Goal: Task Accomplishment & Management: Manage account settings

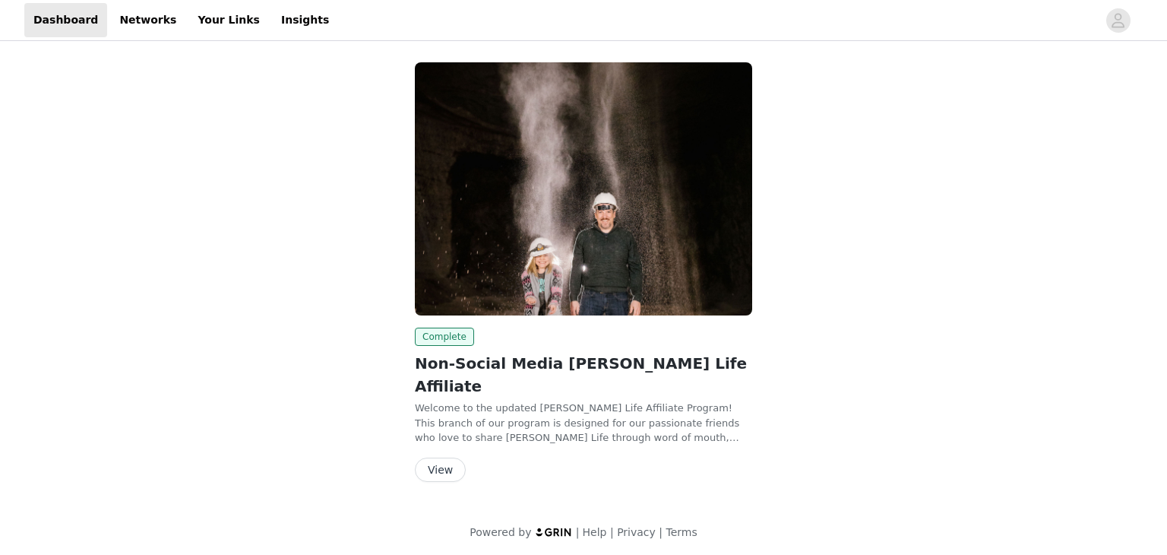
click at [447, 458] on button "View" at bounding box center [440, 470] width 51 height 24
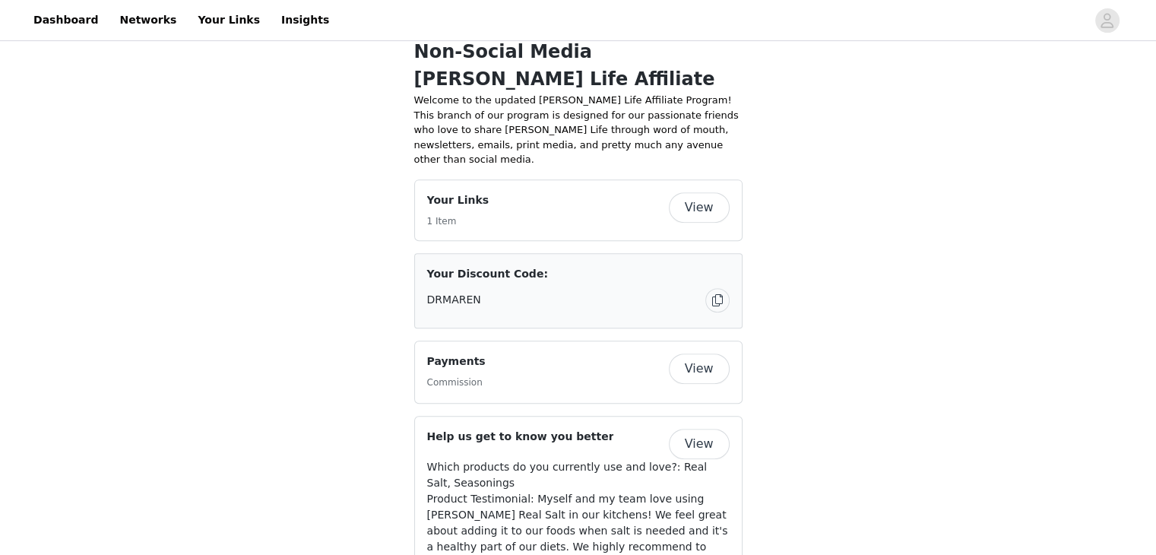
scroll to position [946, 0]
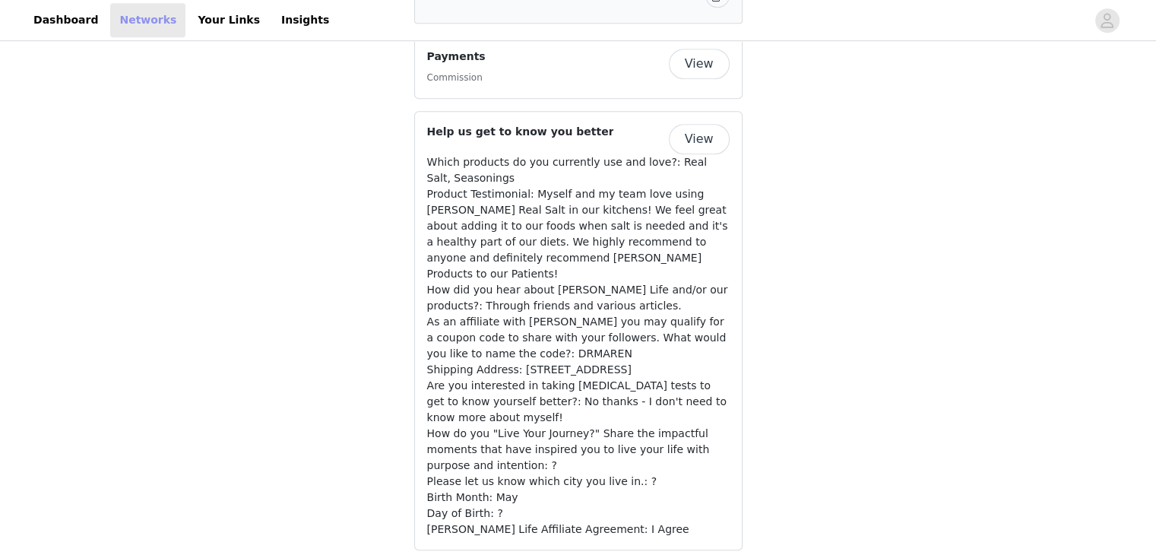
click at [137, 15] on link "Networks" at bounding box center [147, 20] width 75 height 34
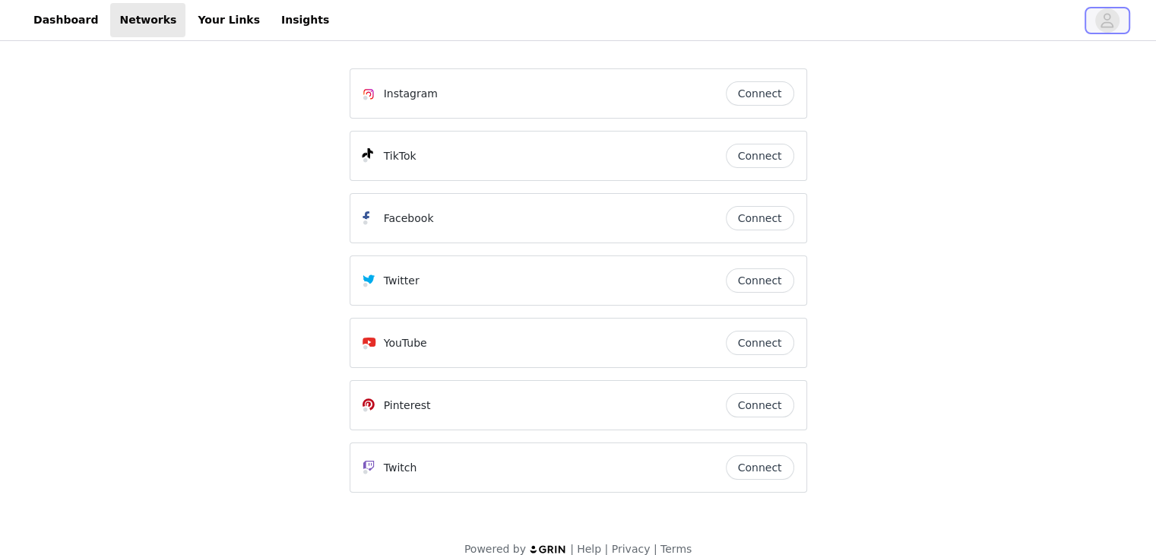
click at [1088, 29] on button "button" at bounding box center [1107, 20] width 43 height 24
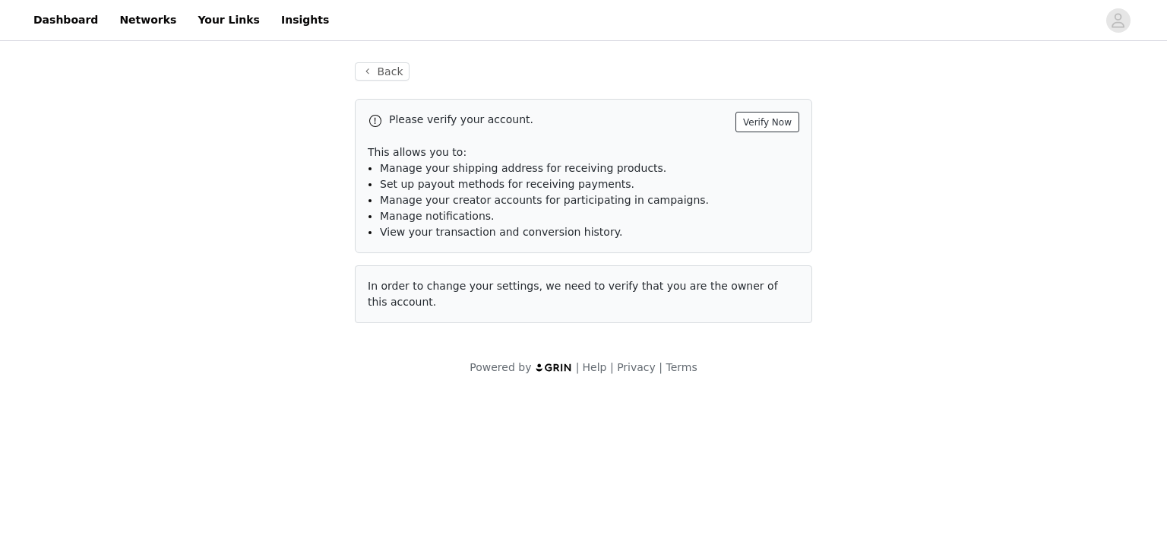
click at [761, 122] on button "Verify Now" at bounding box center [768, 122] width 64 height 21
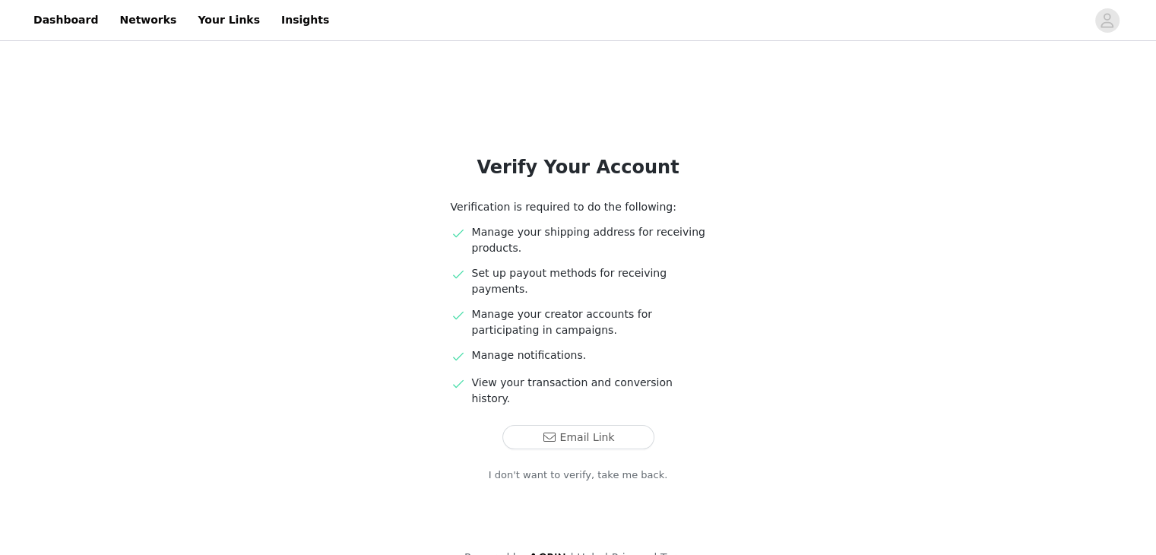
scroll to position [7, 0]
click at [571, 424] on button "Email Link" at bounding box center [578, 436] width 152 height 24
